Goal: Transaction & Acquisition: Purchase product/service

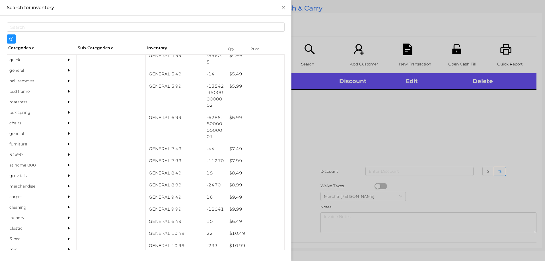
scroll to position [198, 0]
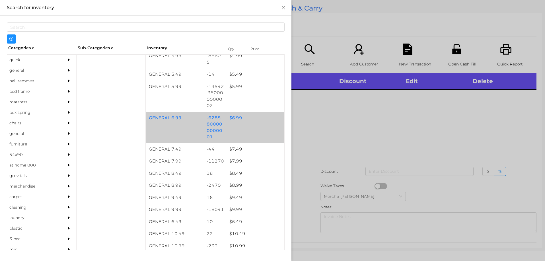
click at [236, 122] on div "$ 6.99" at bounding box center [255, 118] width 58 height 12
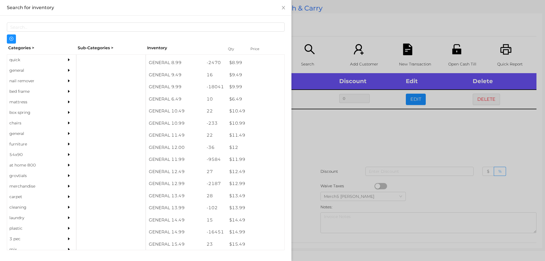
scroll to position [321, 0]
click at [240, 183] on div "$ 12.99" at bounding box center [255, 183] width 58 height 12
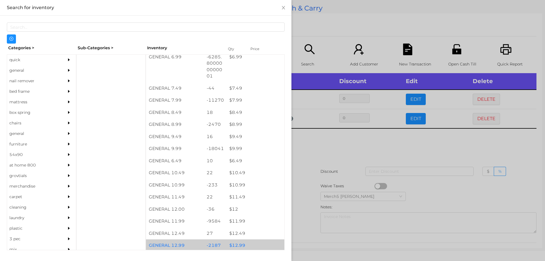
scroll to position [259, 0]
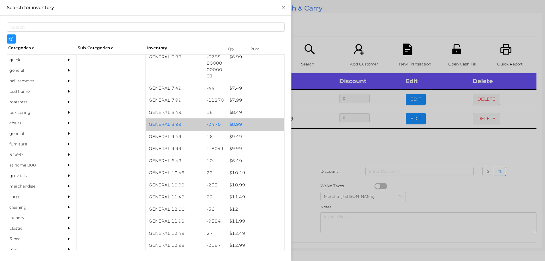
click at [234, 126] on div "$ 8.99" at bounding box center [255, 124] width 58 height 12
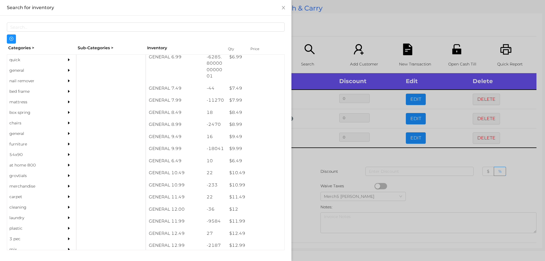
click at [303, 163] on div at bounding box center [272, 130] width 545 height 261
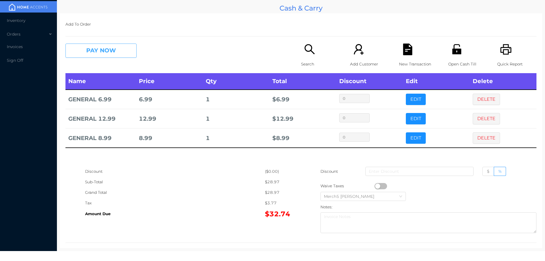
click at [109, 50] on button "PAY NOW" at bounding box center [100, 51] width 71 height 14
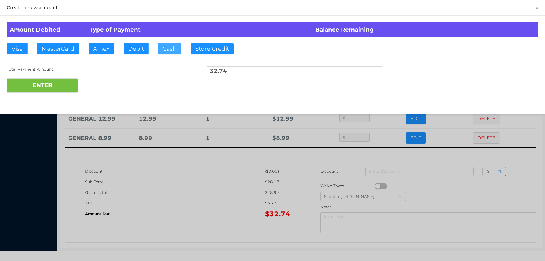
click at [170, 46] on button "Cash" at bounding box center [169, 48] width 23 height 11
type input "40"
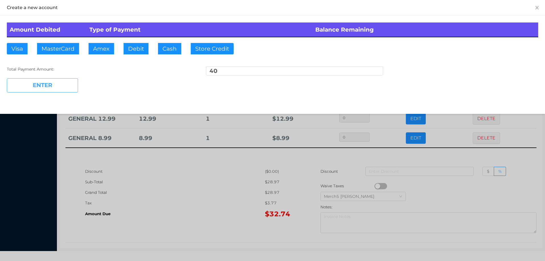
click at [49, 84] on button "ENTER" at bounding box center [42, 85] width 71 height 14
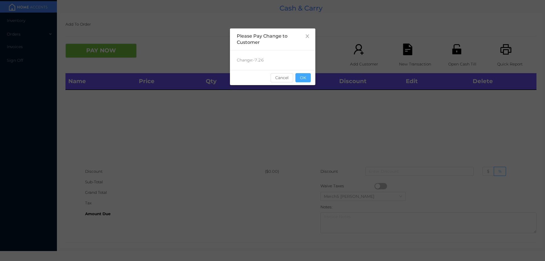
click at [299, 77] on button "OK" at bounding box center [302, 77] width 15 height 9
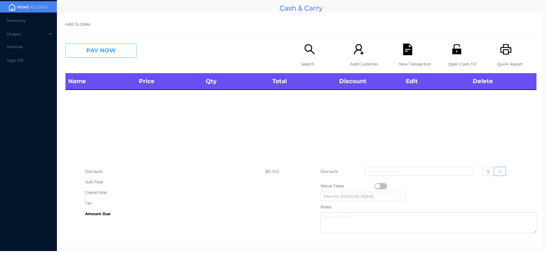
click at [111, 54] on button "PAY NOW" at bounding box center [100, 51] width 71 height 14
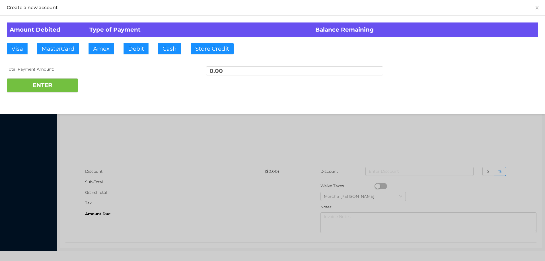
click at [166, 152] on div at bounding box center [272, 130] width 545 height 261
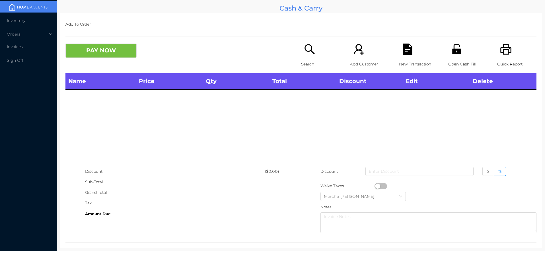
click at [311, 50] on icon "icon: search" at bounding box center [310, 50] width 12 height 12
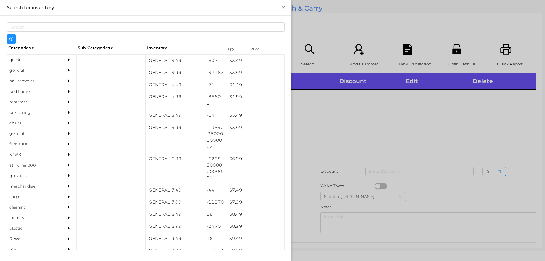
scroll to position [157, 0]
click at [236, 161] on div "$ 6.99" at bounding box center [255, 159] width 58 height 12
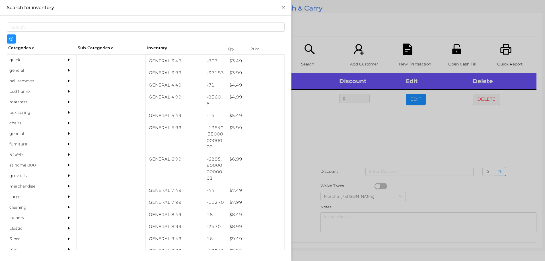
click at [327, 131] on div at bounding box center [272, 130] width 545 height 261
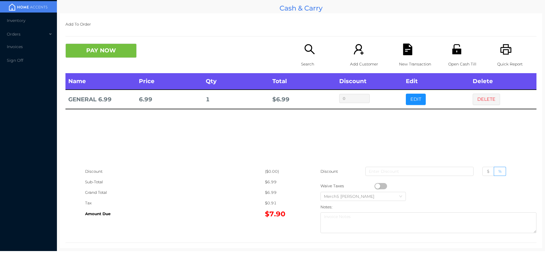
click at [109, 47] on button "PAY NOW" at bounding box center [100, 51] width 71 height 14
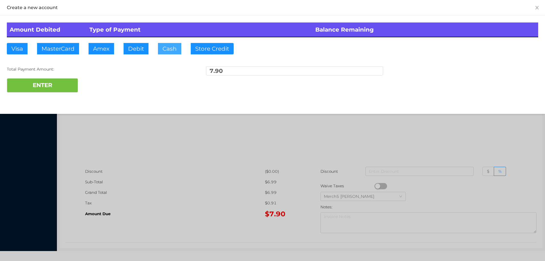
click at [171, 46] on button "Cash" at bounding box center [169, 48] width 23 height 11
click at [48, 84] on button "ENTER" at bounding box center [42, 85] width 71 height 14
